Goal: Task Accomplishment & Management: Manage account settings

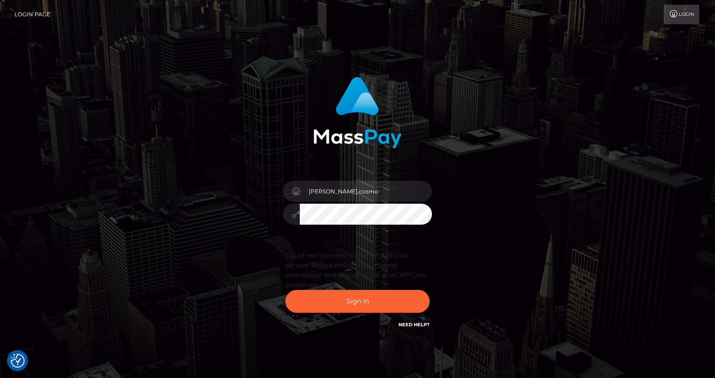
click at [358, 319] on div "Could not connect to the reCAPTCHA service. Please check your internet connecti…" at bounding box center [357, 285] width 163 height 81
click at [358, 304] on button "Sign in" at bounding box center [358, 301] width 144 height 23
click at [342, 310] on button "Sign in" at bounding box center [358, 301] width 144 height 23
click at [398, 301] on button "Sign in" at bounding box center [358, 301] width 144 height 23
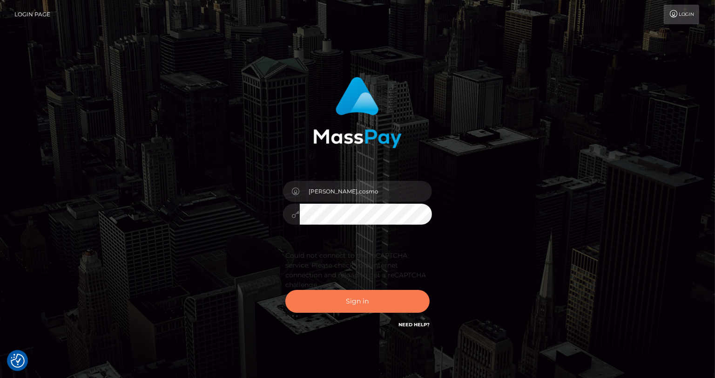
click at [398, 301] on button "Sign in" at bounding box center [358, 301] width 144 height 23
click at [352, 308] on button "Sign in" at bounding box center [358, 301] width 144 height 23
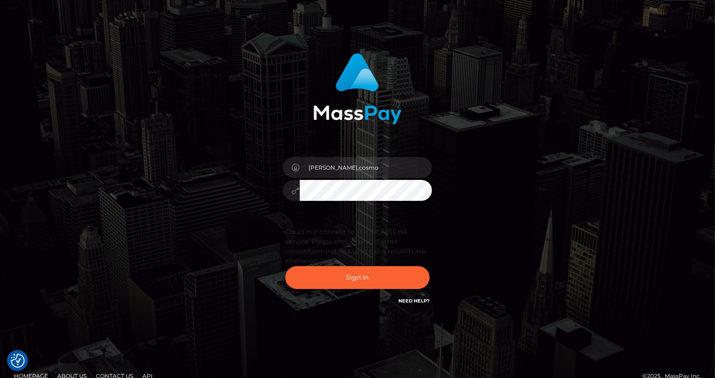
scroll to position [26, 0]
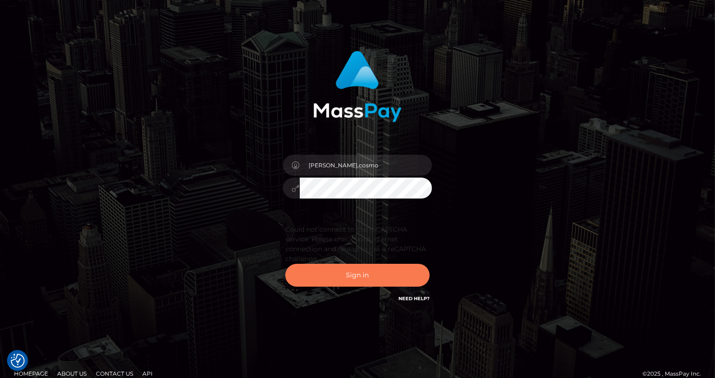
click at [358, 272] on button "Sign in" at bounding box center [358, 275] width 144 height 23
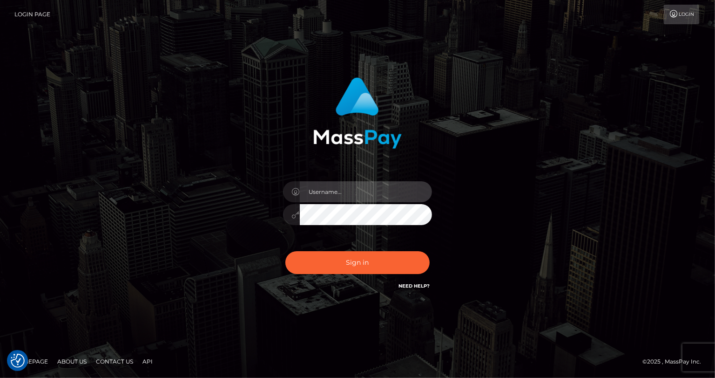
type input "[PERSON_NAME].cosmo"
click at [364, 250] on div "Sign in Need Help?" at bounding box center [357, 265] width 163 height 41
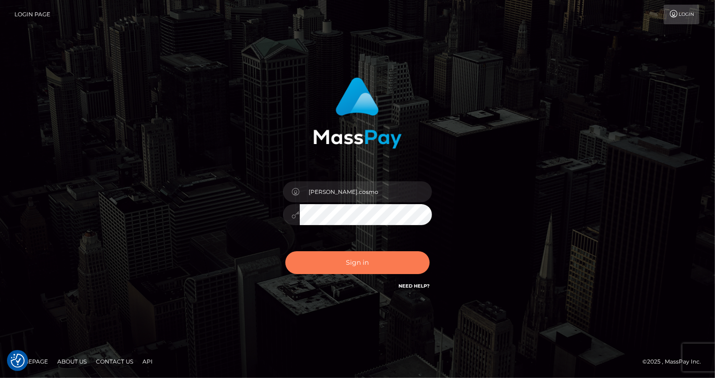
click at [363, 261] on button "Sign in" at bounding box center [358, 262] width 144 height 23
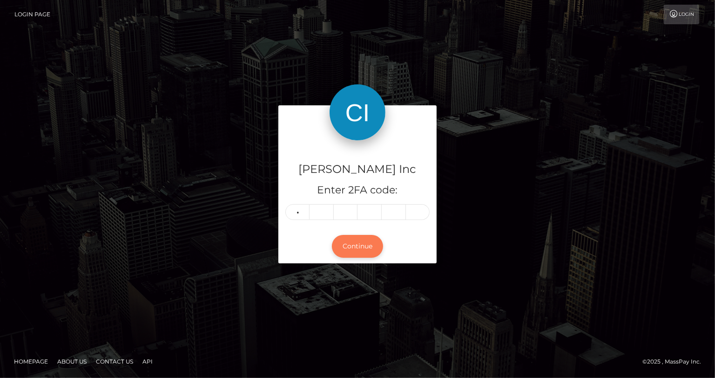
type input "9"
type input "2"
type input "8"
type input "0"
type input "7"
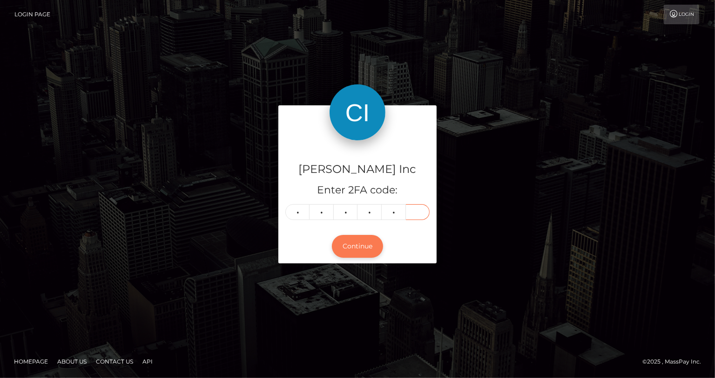
type input "2"
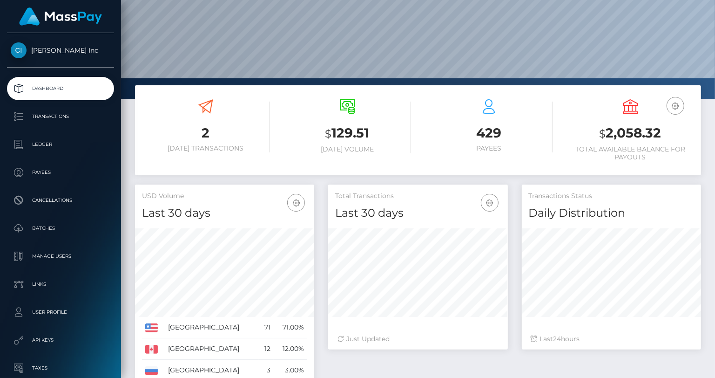
scroll to position [103, 0]
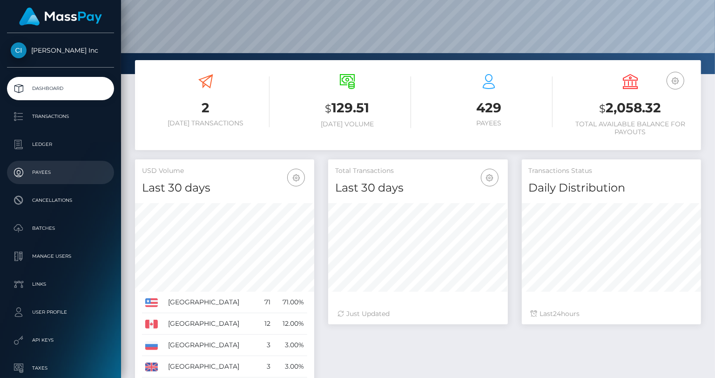
click at [44, 166] on p "Payees" at bounding box center [61, 172] width 100 height 14
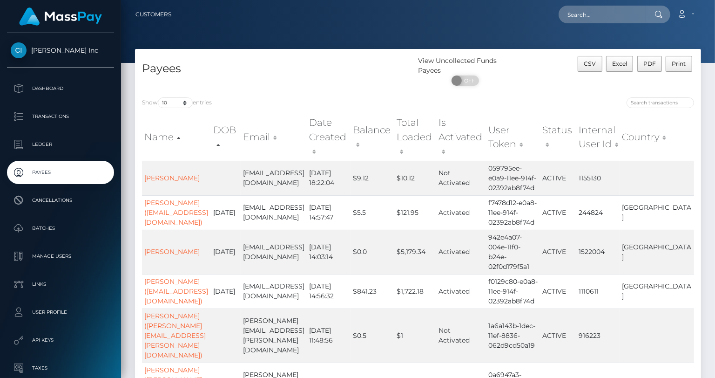
click at [689, 135] on th "Country" at bounding box center [657, 136] width 75 height 47
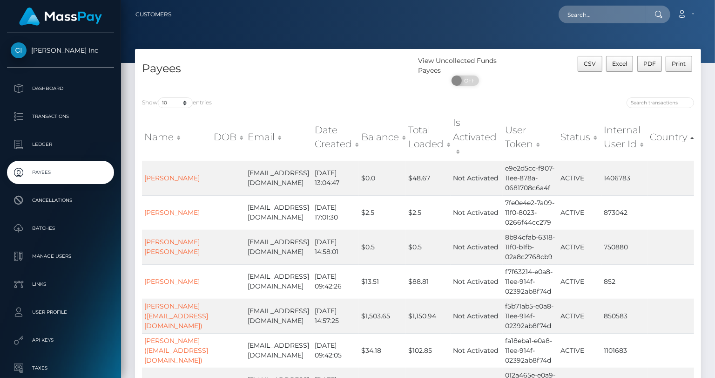
click at [675, 125] on th "Country" at bounding box center [671, 136] width 47 height 47
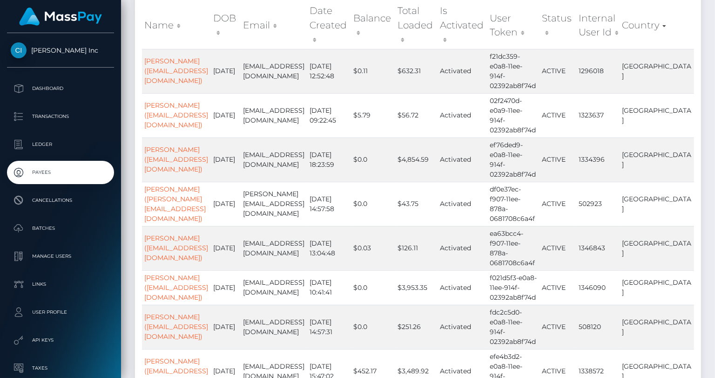
scroll to position [258, 0]
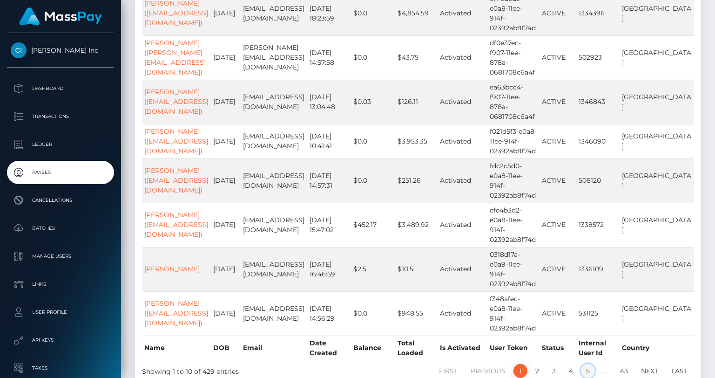
click at [593, 364] on link "5" at bounding box center [588, 371] width 14 height 14
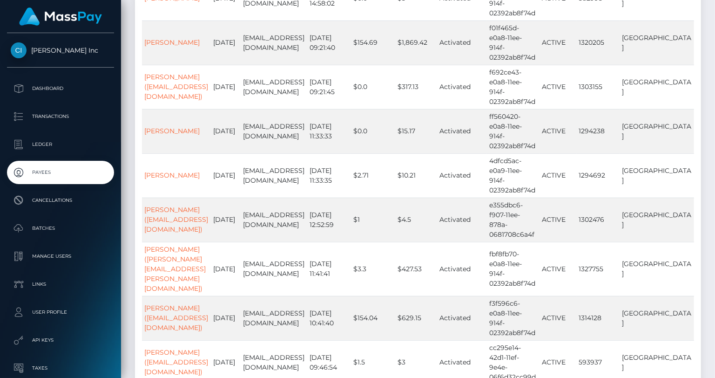
scroll to position [238, 0]
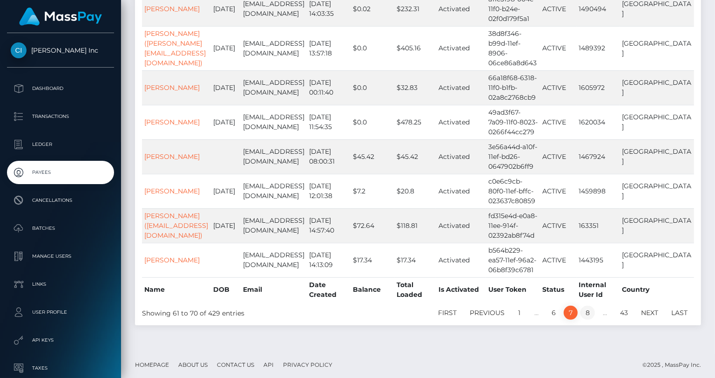
click at [589, 310] on link "8" at bounding box center [588, 313] width 14 height 14
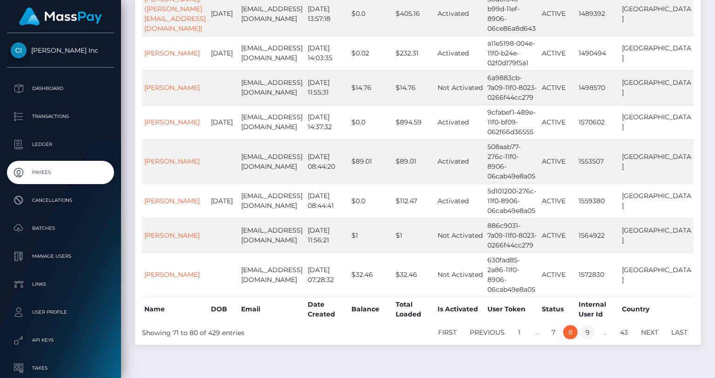
click at [594, 325] on link "9" at bounding box center [588, 332] width 14 height 14
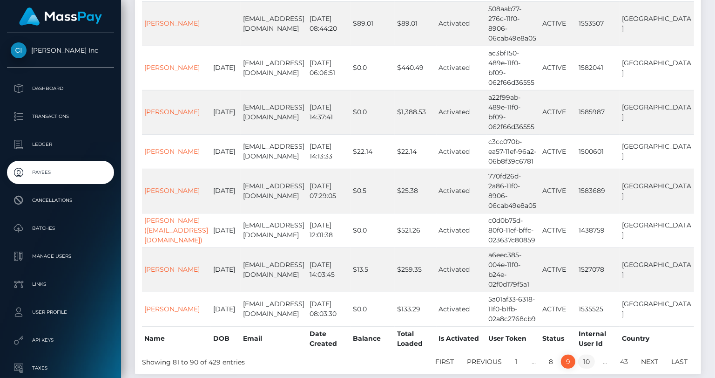
click at [593, 354] on link "10" at bounding box center [587, 361] width 17 height 14
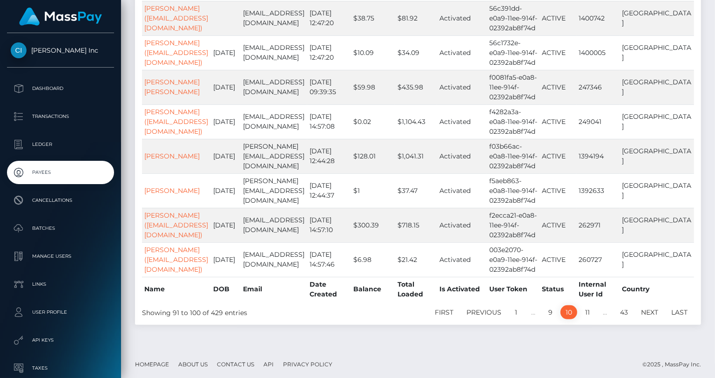
click at [593, 311] on link "11" at bounding box center [587, 312] width 15 height 14
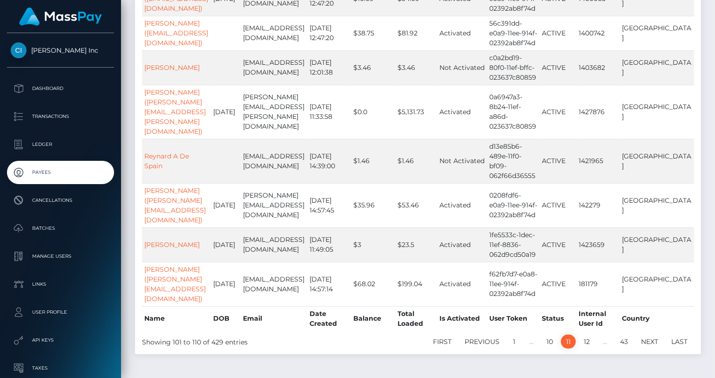
click at [593, 334] on link "12" at bounding box center [587, 341] width 16 height 14
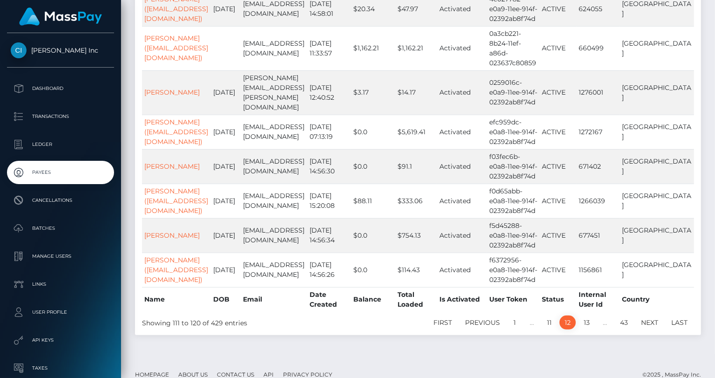
click at [593, 315] on link "13" at bounding box center [587, 322] width 16 height 14
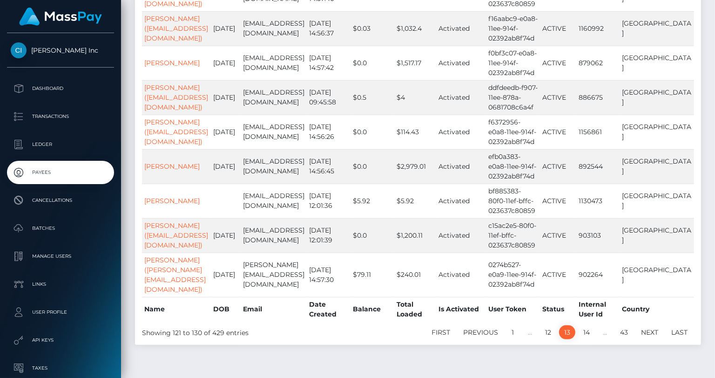
scroll to position [248, 0]
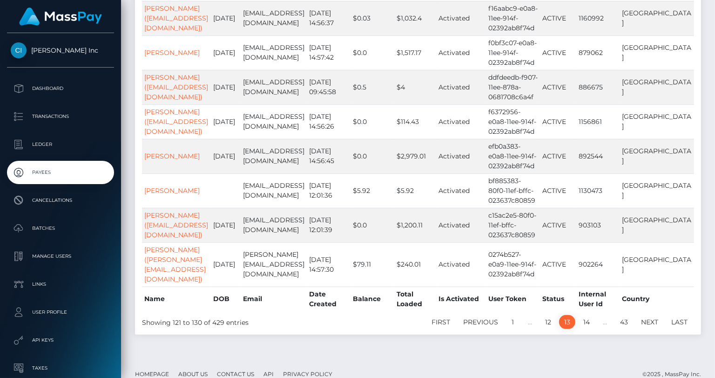
click at [593, 315] on link "14" at bounding box center [587, 322] width 17 height 14
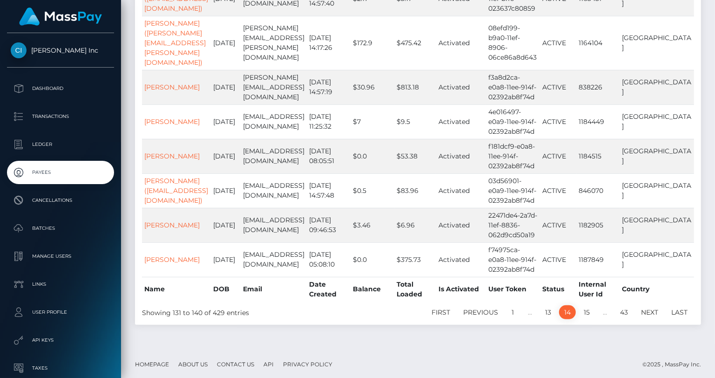
click at [593, 311] on link "15" at bounding box center [587, 312] width 16 height 14
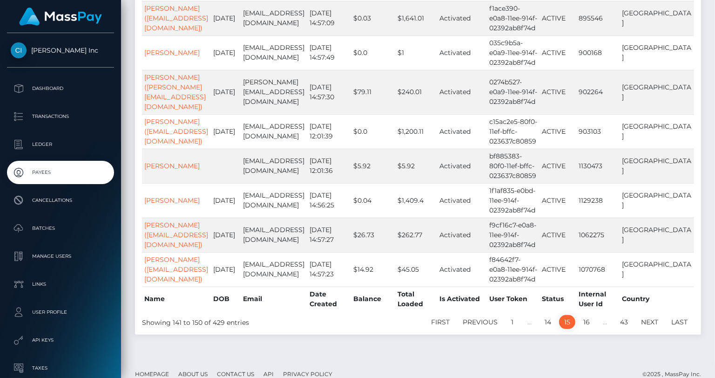
click at [593, 315] on link "16" at bounding box center [587, 322] width 17 height 14
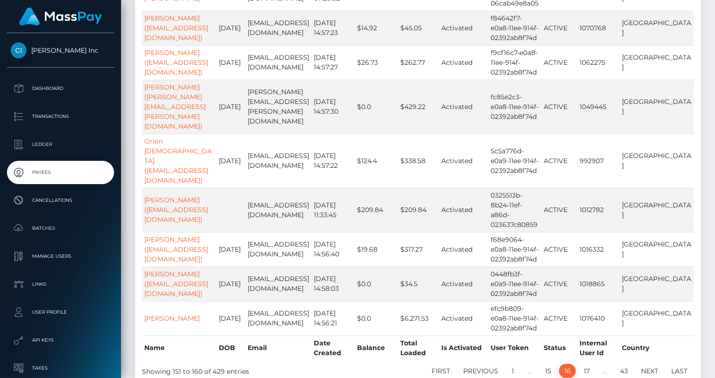
click at [593, 364] on link "17" at bounding box center [587, 371] width 16 height 14
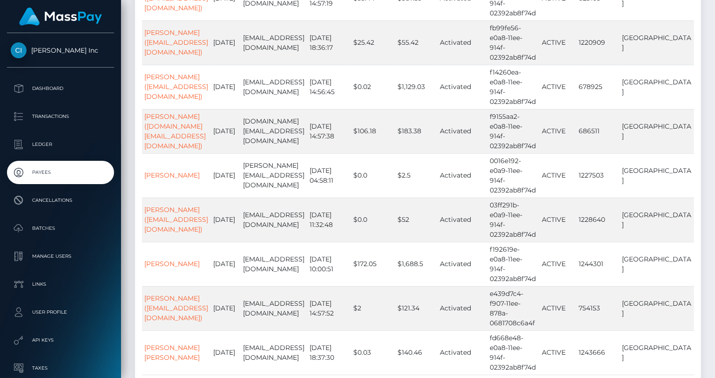
scroll to position [238, 0]
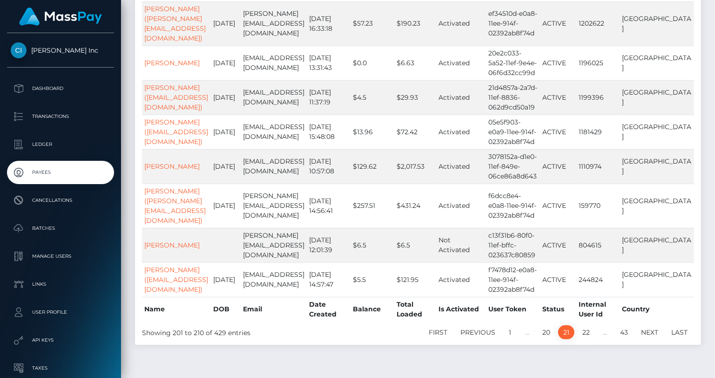
scroll to position [229, 0]
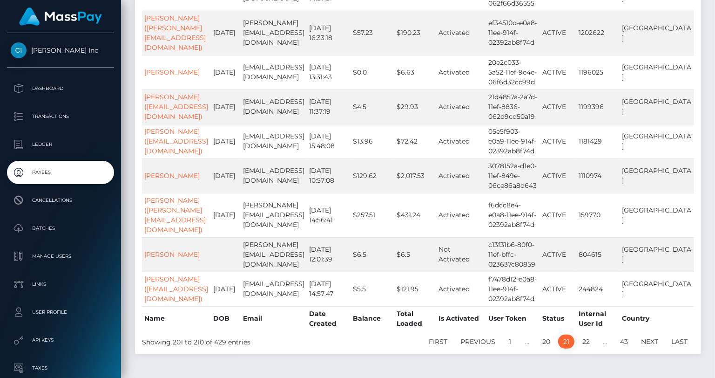
click at [593, 334] on link "22" at bounding box center [587, 341] width 18 height 14
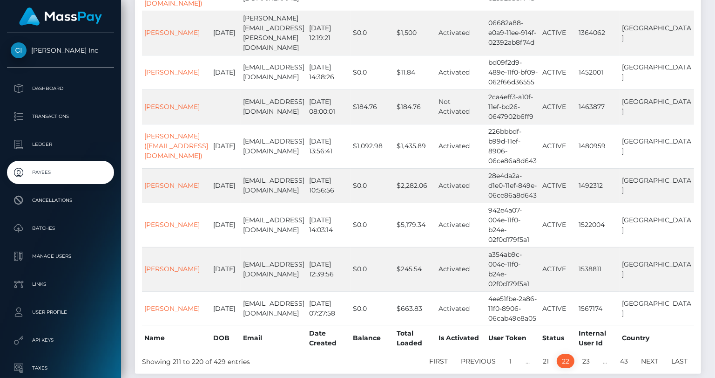
scroll to position [258, 0]
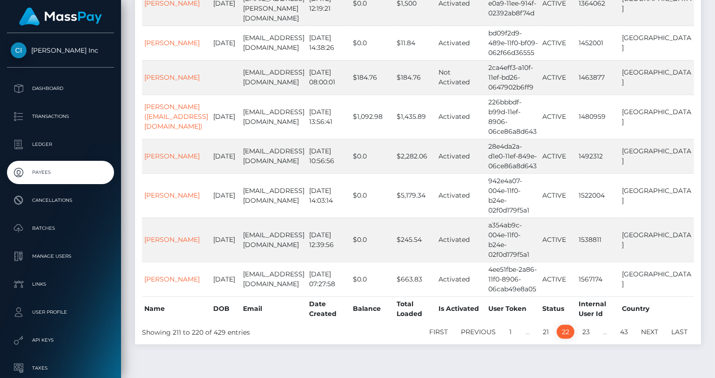
click at [593, 325] on link "23" at bounding box center [587, 332] width 18 height 14
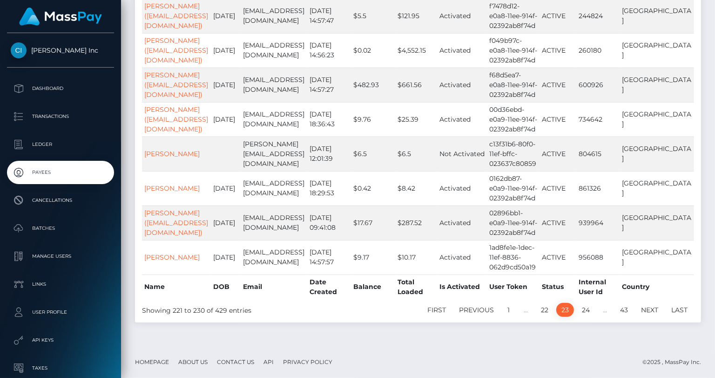
scroll to position [229, 0]
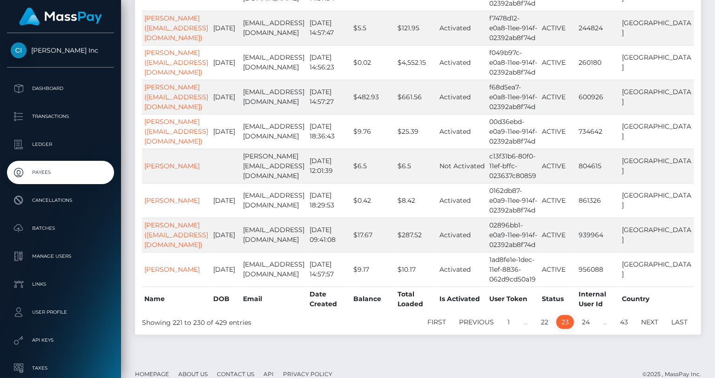
click at [593, 315] on link "24" at bounding box center [586, 322] width 18 height 14
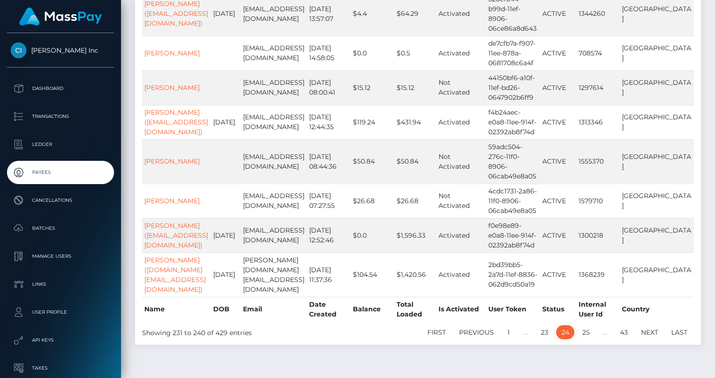
click at [593, 325] on link "25" at bounding box center [587, 332] width 18 height 14
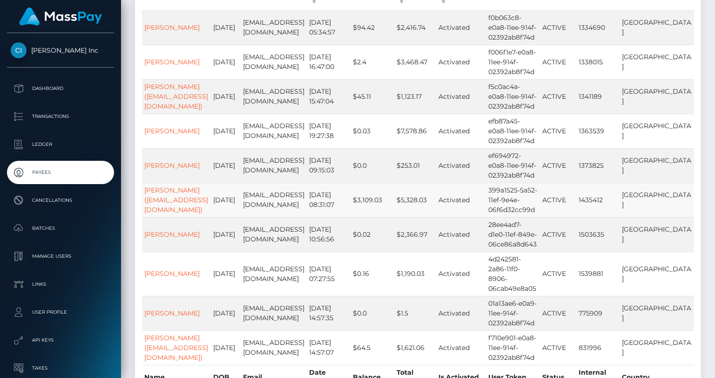
scroll to position [203, 0]
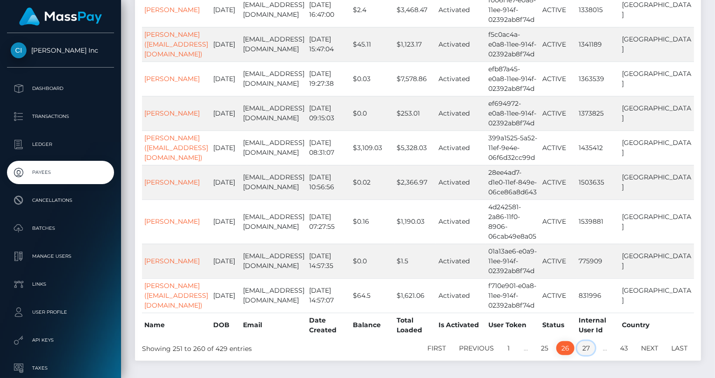
click at [582, 342] on link "27" at bounding box center [587, 348] width 18 height 14
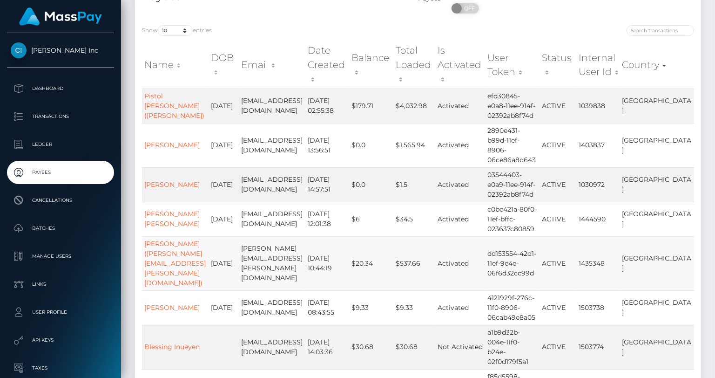
scroll to position [61, 0]
